Goal: Task Accomplishment & Management: Use online tool/utility

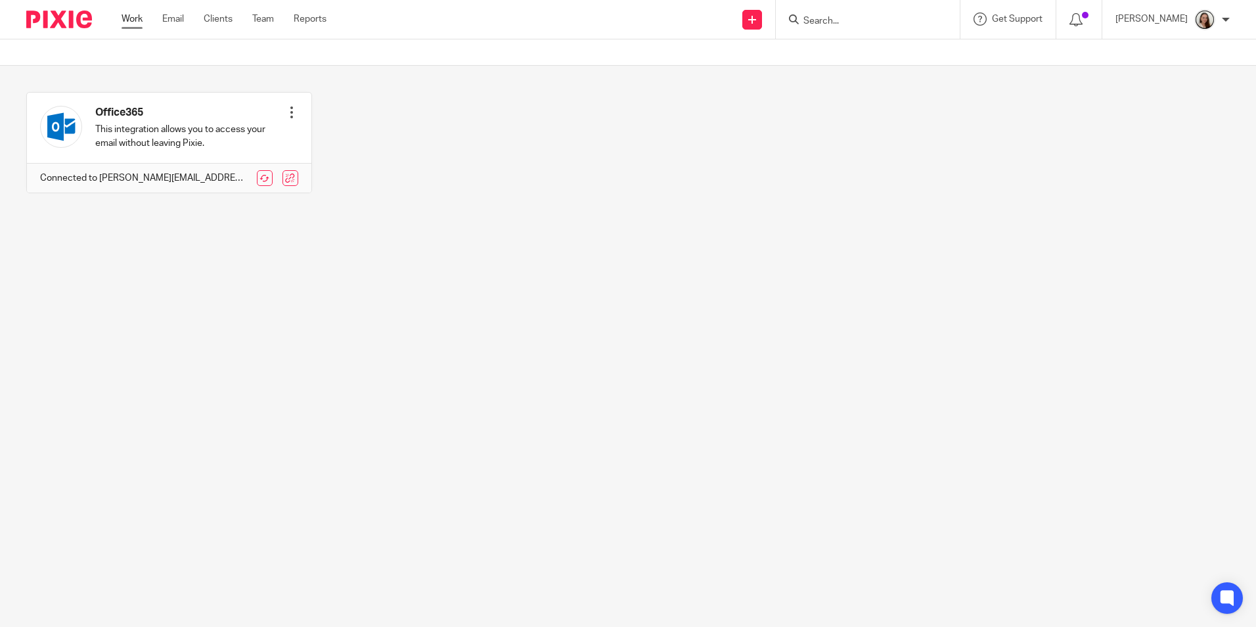
click at [123, 16] on link "Work" at bounding box center [132, 18] width 21 height 13
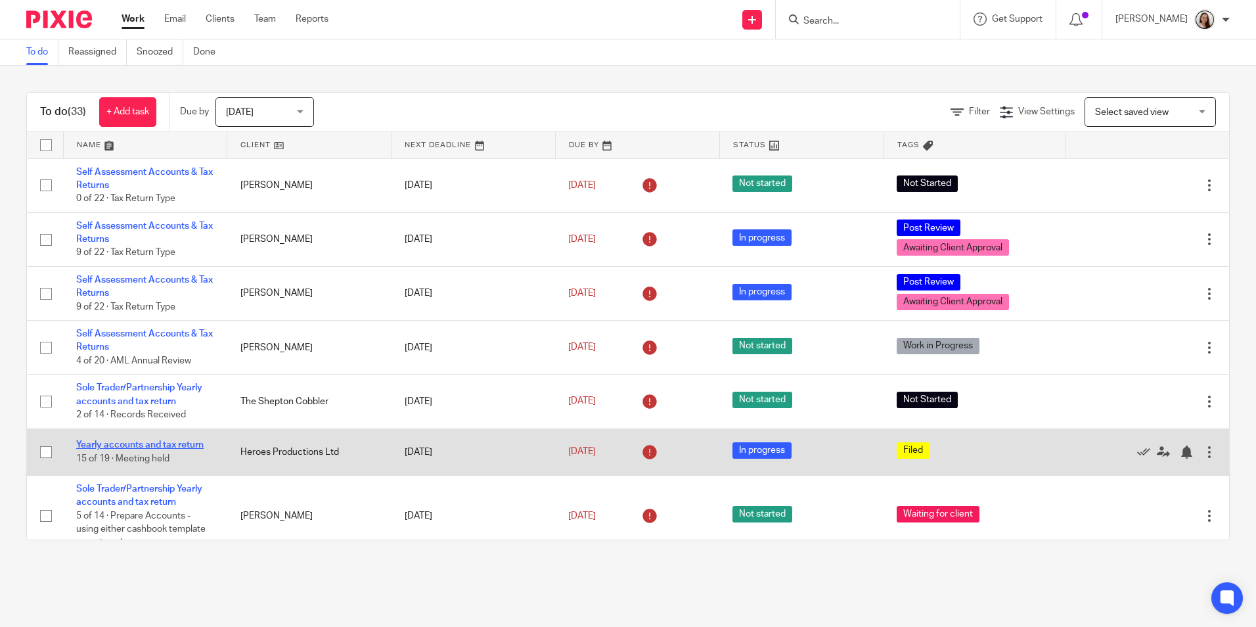
click at [170, 441] on link "Yearly accounts and tax return" at bounding box center [139, 444] width 127 height 9
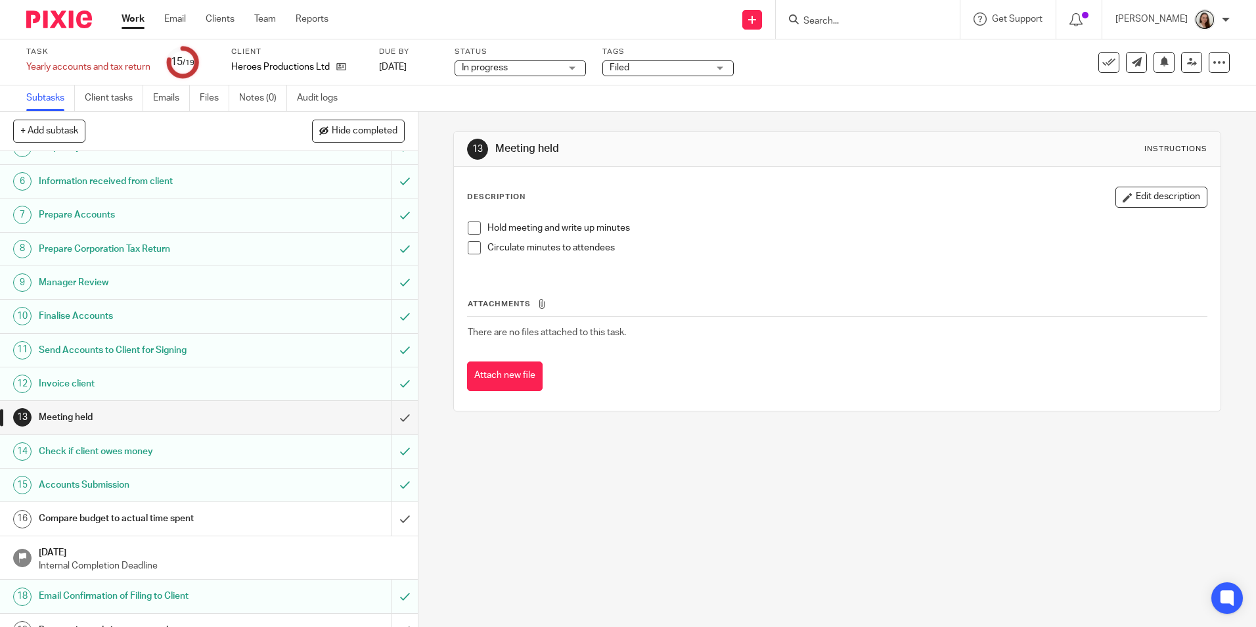
scroll to position [175, 0]
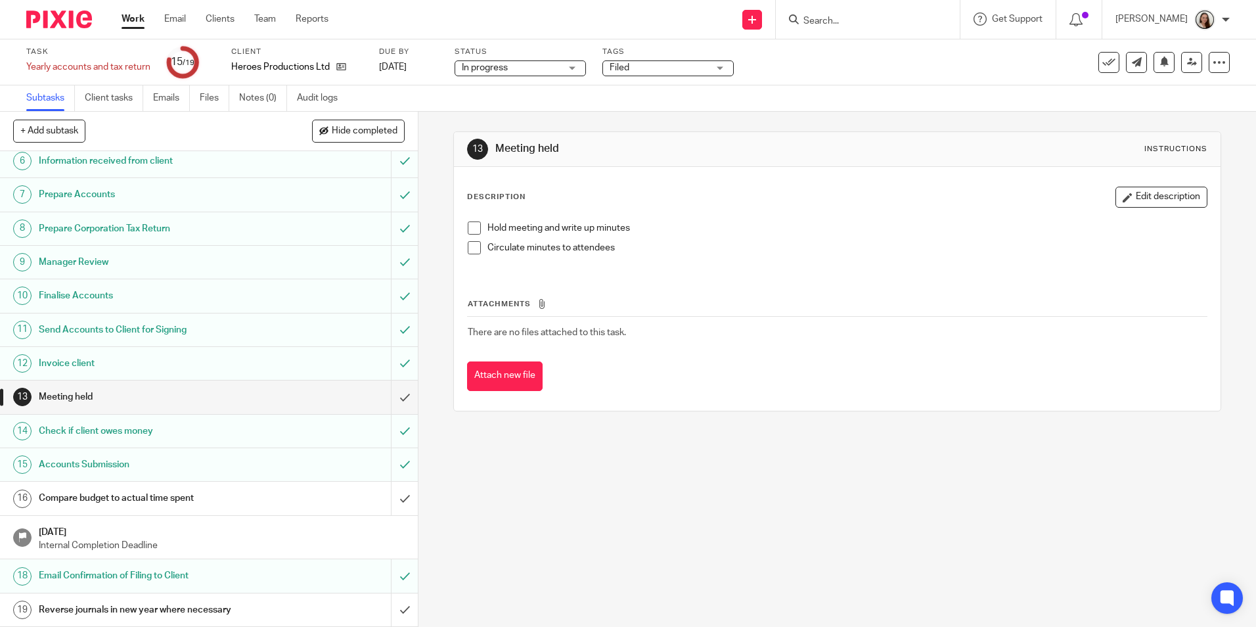
click at [76, 498] on h1 "Compare budget to actual time spent" at bounding box center [152, 498] width 226 height 20
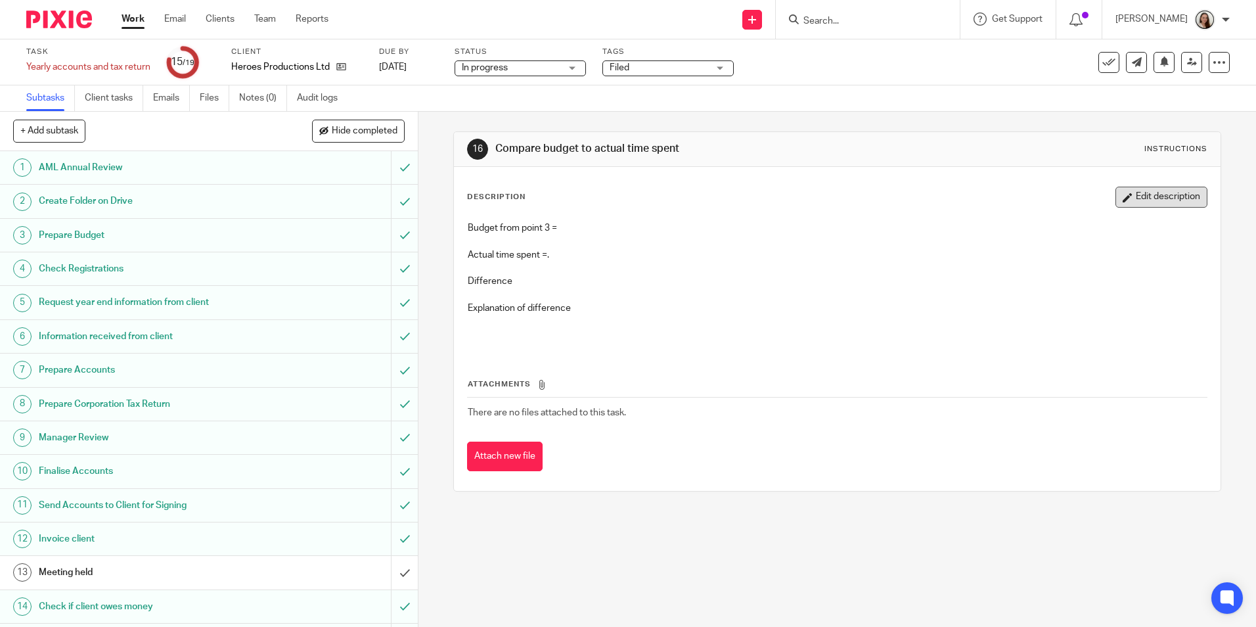
click at [1158, 204] on button "Edit description" at bounding box center [1162, 197] width 92 height 21
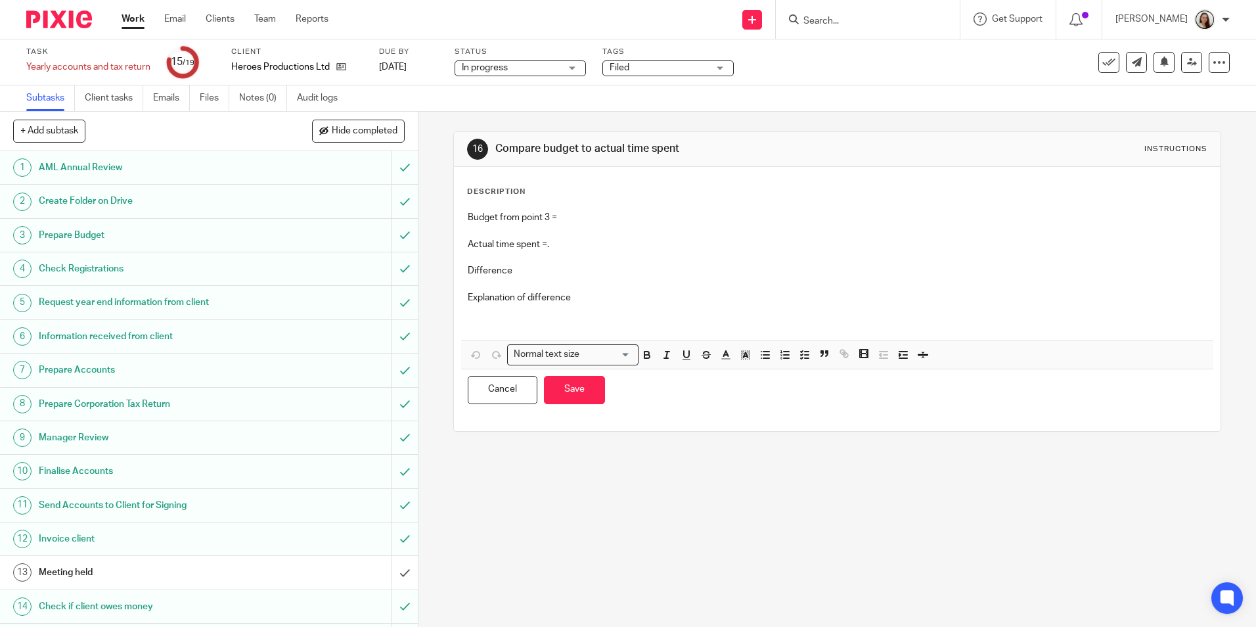
click at [84, 235] on h1 "Prepare Budget" at bounding box center [152, 235] width 226 height 20
